Goal: Book appointment/travel/reservation

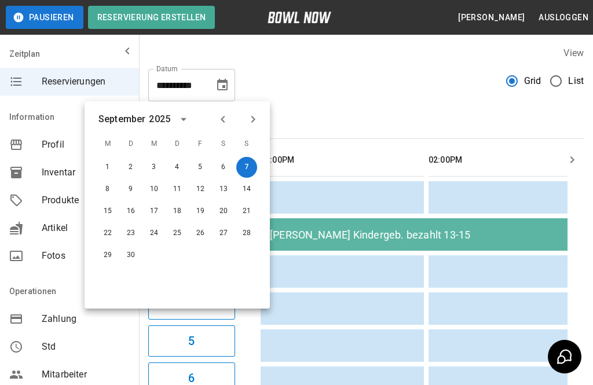
scroll to position [0, 108]
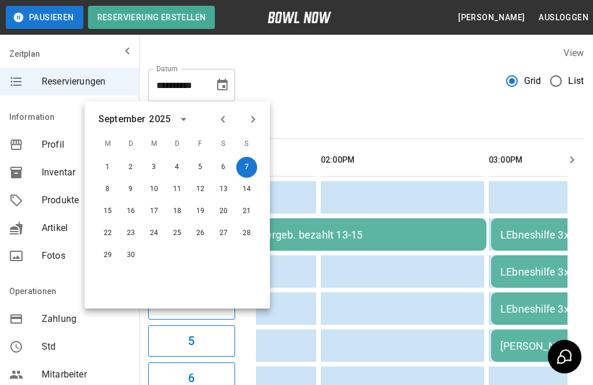
click at [156, 196] on button "10" at bounding box center [154, 189] width 21 height 21
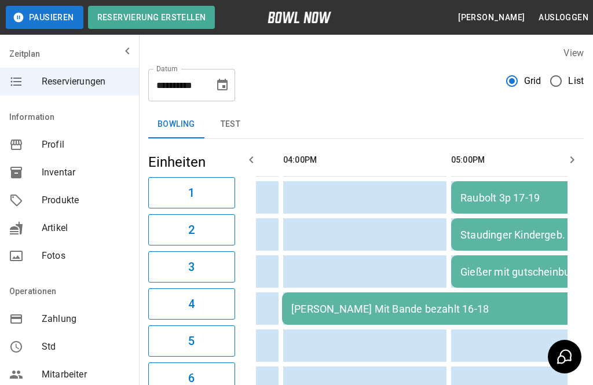
scroll to position [0, 0]
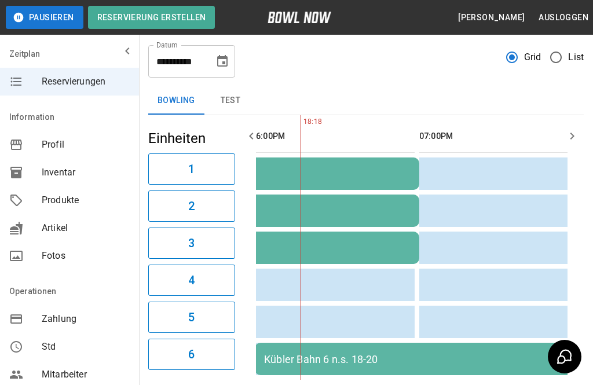
click at [223, 65] on icon "Choose date, selected date is 10. Sep. 2025" at bounding box center [223, 61] width 14 height 14
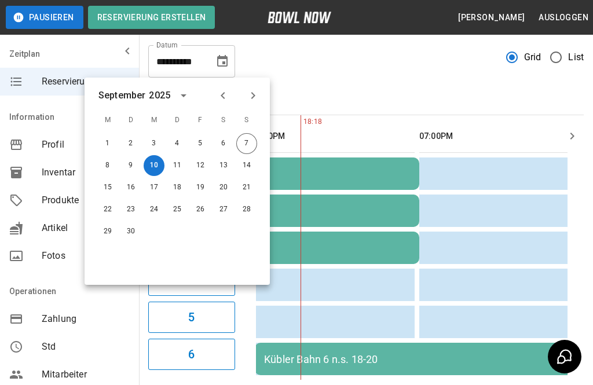
click at [156, 185] on button "17" at bounding box center [154, 187] width 21 height 21
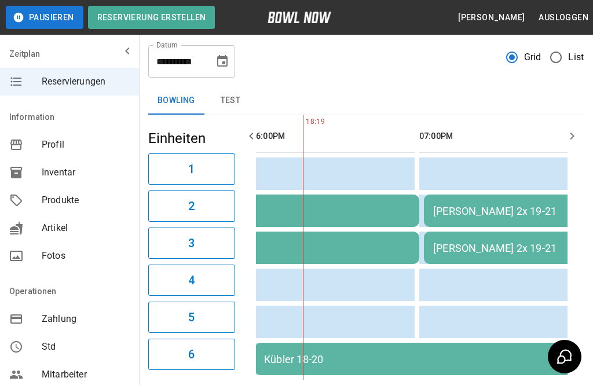
click at [230, 58] on button "Choose date, selected date is 17. Sep. 2025" at bounding box center [222, 61] width 23 height 23
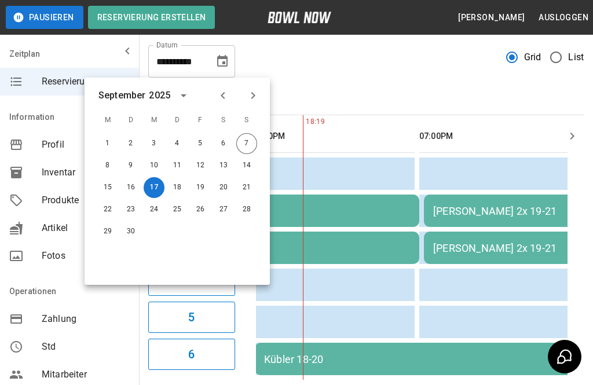
click at [150, 170] on button "10" at bounding box center [154, 165] width 21 height 21
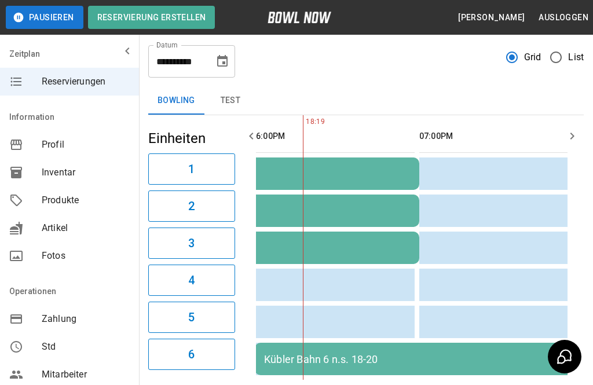
click at [226, 62] on icon "Choose date, selected date is 10. Sep. 2025" at bounding box center [223, 61] width 14 height 14
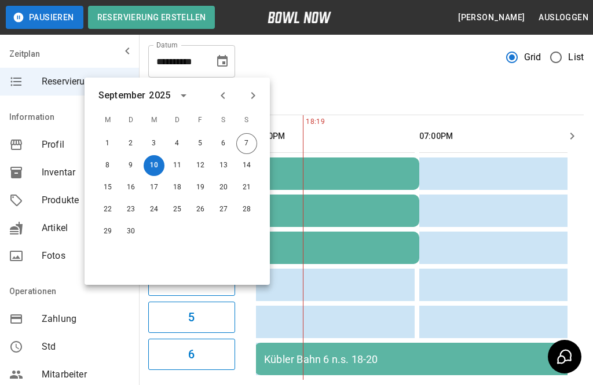
click at [177, 161] on button "11" at bounding box center [177, 165] width 21 height 21
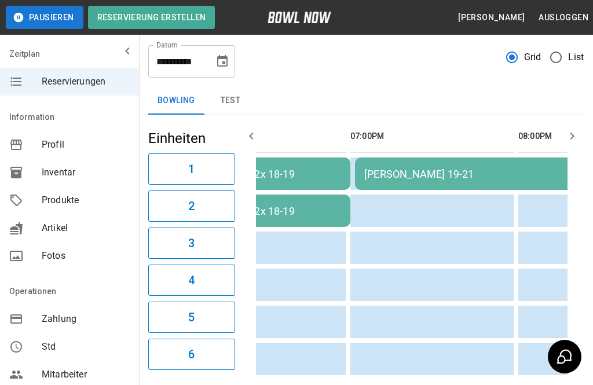
click at [223, 67] on icon "Choose date, selected date is 11. Sep. 2025" at bounding box center [223, 61] width 14 height 14
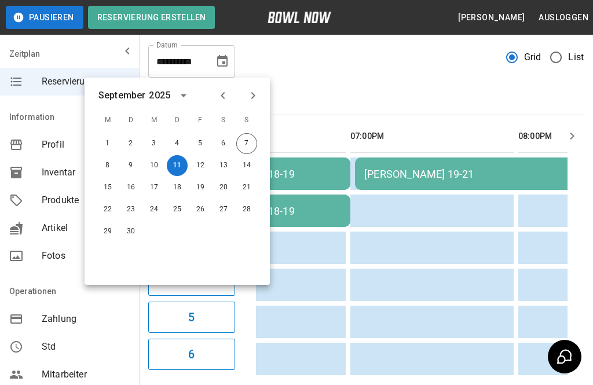
click at [203, 167] on button "12" at bounding box center [200, 165] width 21 height 21
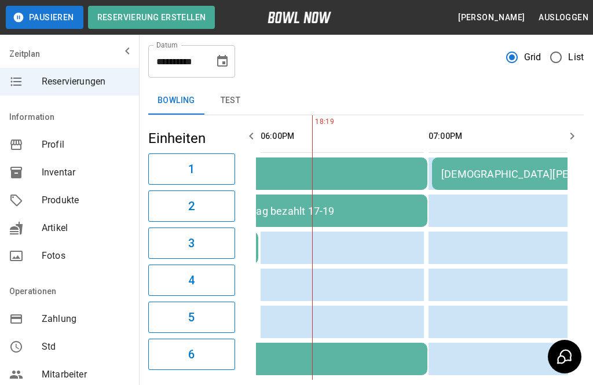
click at [224, 61] on icon "Choose date, selected date is 12. Sep. 2025" at bounding box center [223, 61] width 14 height 14
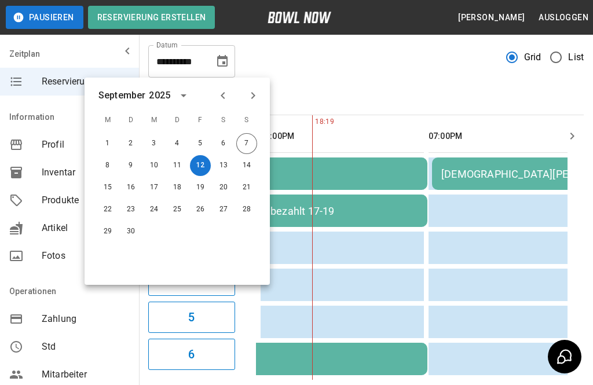
click at [221, 172] on button "13" at bounding box center [223, 165] width 21 height 21
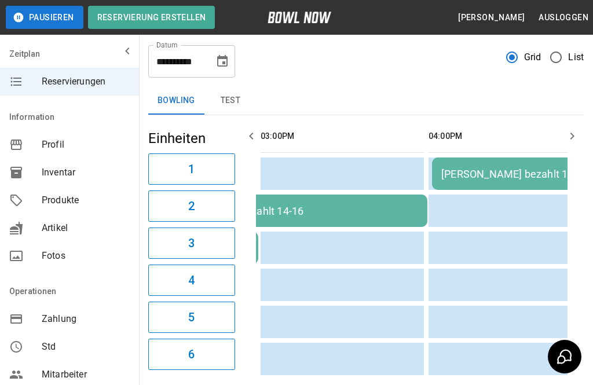
type input "**********"
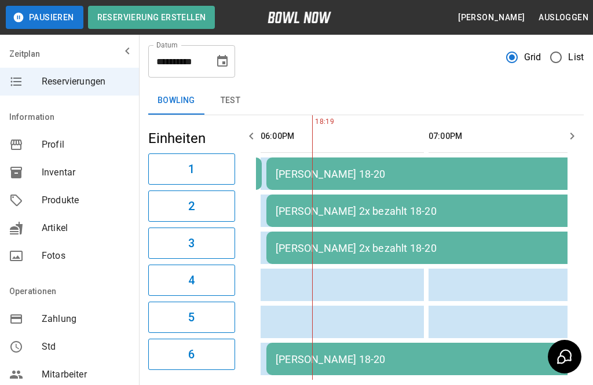
click at [217, 57] on icon "Choose date, selected date is 13. Sep. 2025" at bounding box center [223, 61] width 14 height 14
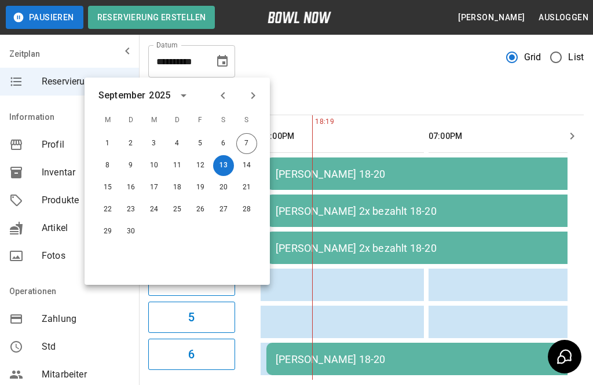
click at [348, 308] on table "[PERSON_NAME] bezahlt 16-18 [PERSON_NAME] 18-20 Hunger bezahlt 20-23 [PERSON_NA…" at bounding box center [433, 247] width 2035 height 265
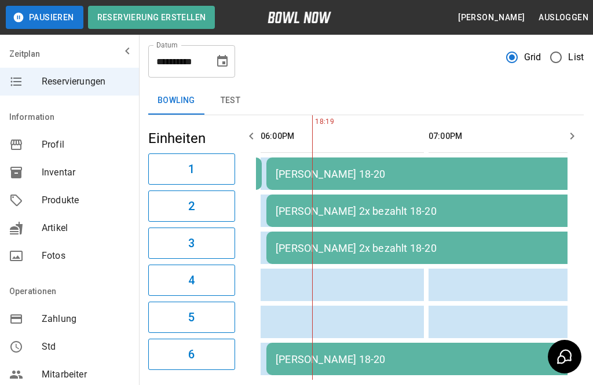
click at [223, 60] on icon "Choose date, selected date is 13. Sep. 2025" at bounding box center [223, 61] width 14 height 14
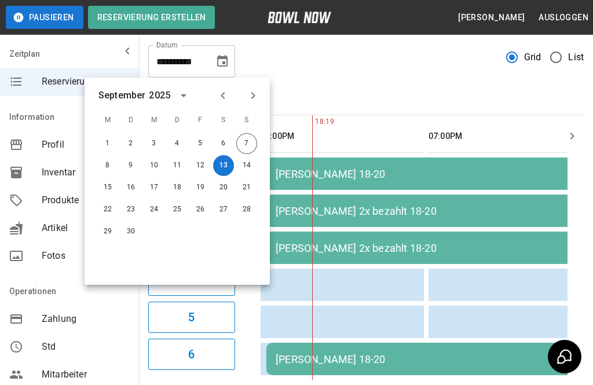
click at [224, 173] on button "13" at bounding box center [223, 165] width 21 height 21
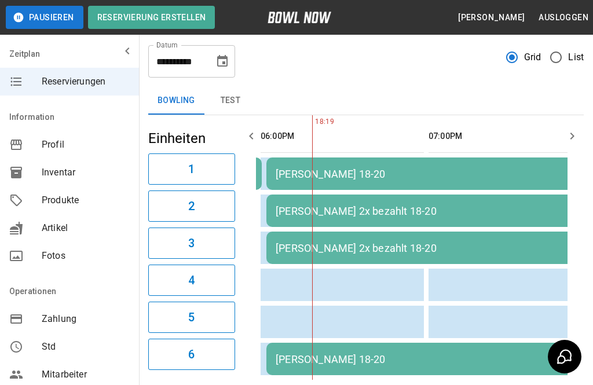
click at [380, 300] on td "sticky table" at bounding box center [370, 285] width 38 height 32
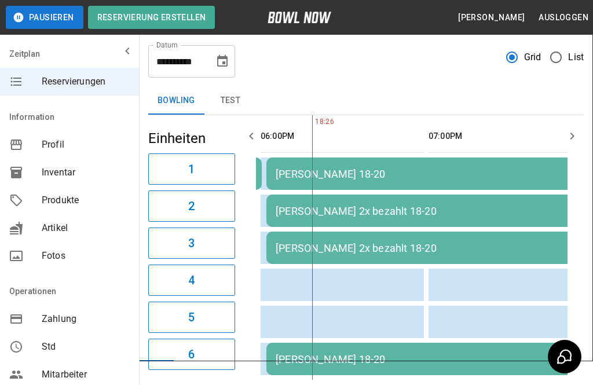
type input "**********"
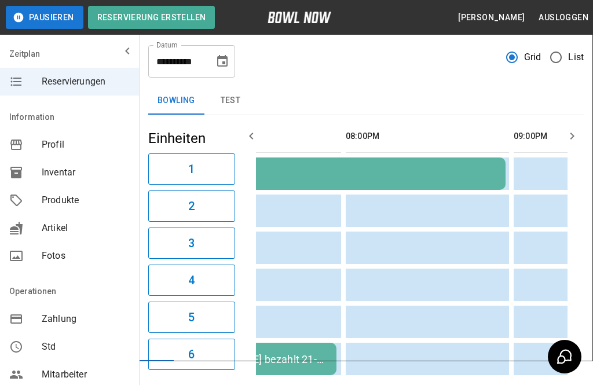
scroll to position [3, 0]
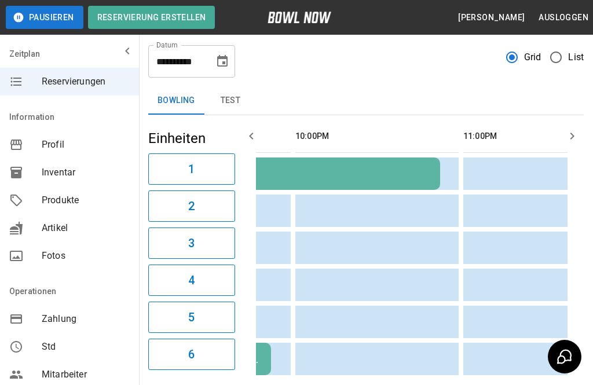
scroll to position [0, 1453]
